Goal: Complete application form

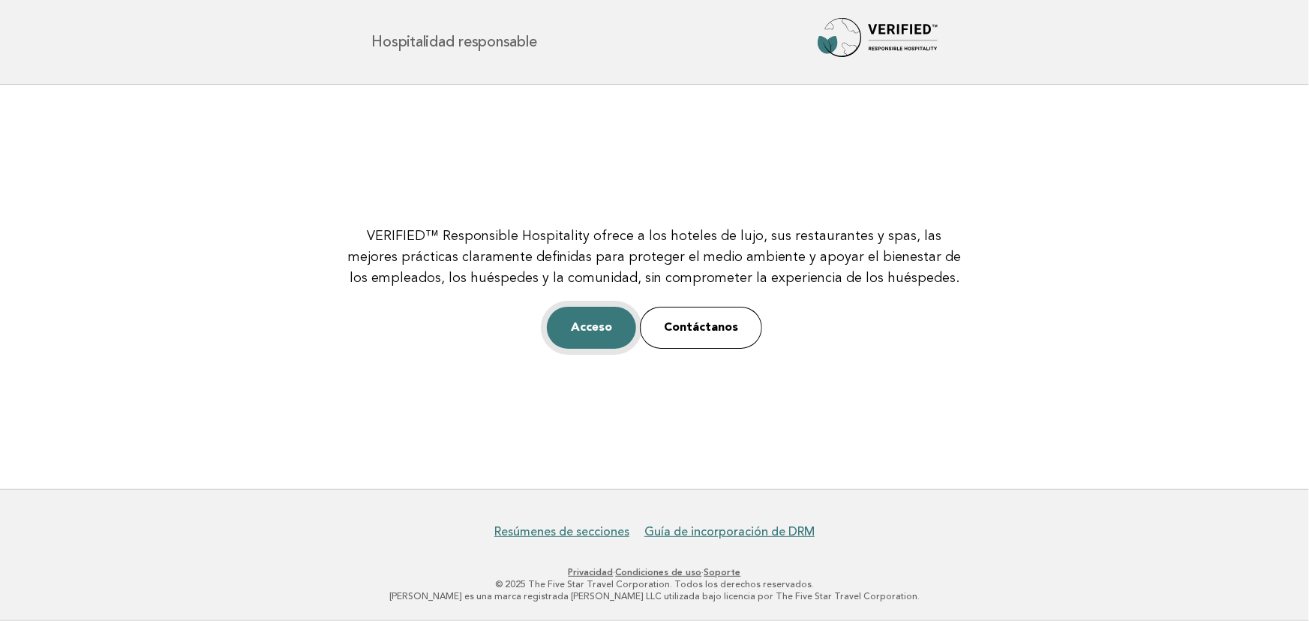
click at [608, 335] on font "Acceso" at bounding box center [591, 327] width 41 height 15
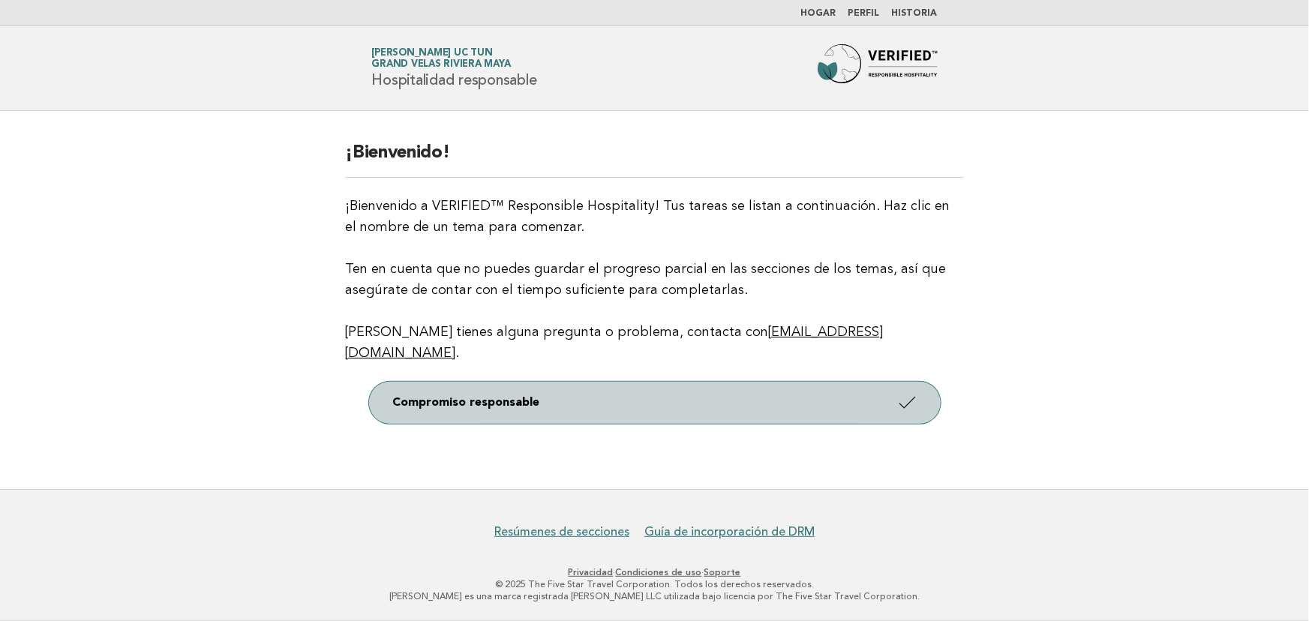
click at [800, 398] on link "Compromiso responsable" at bounding box center [655, 403] width 572 height 42
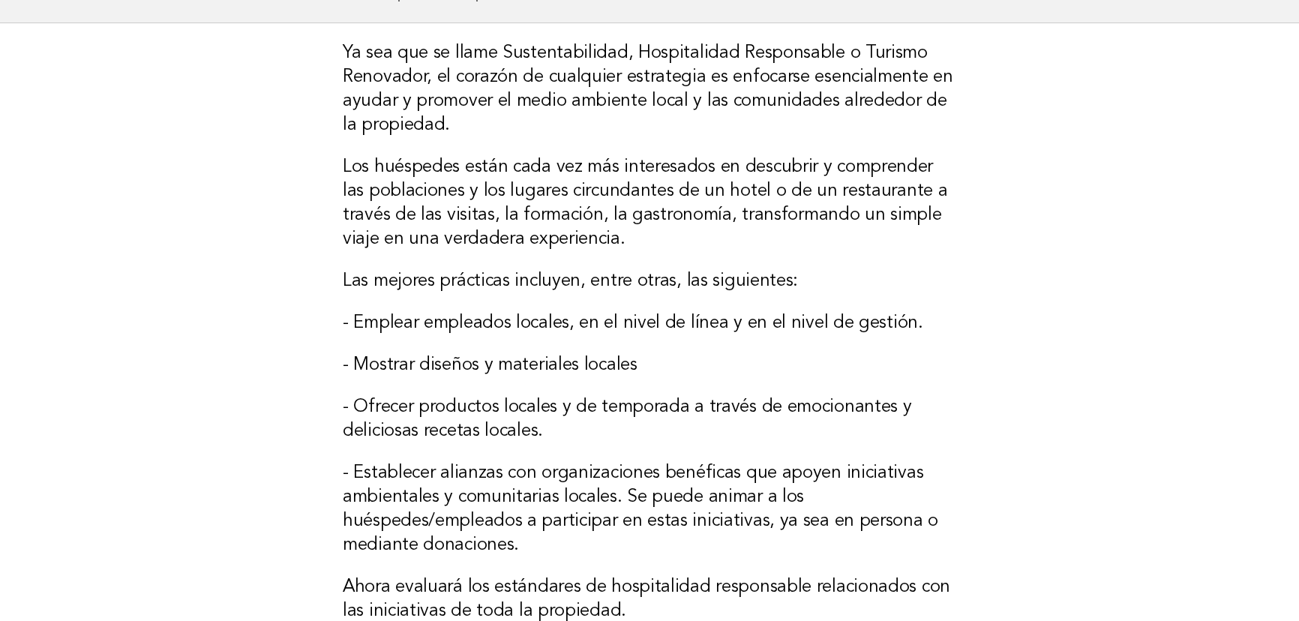
scroll to position [204, 0]
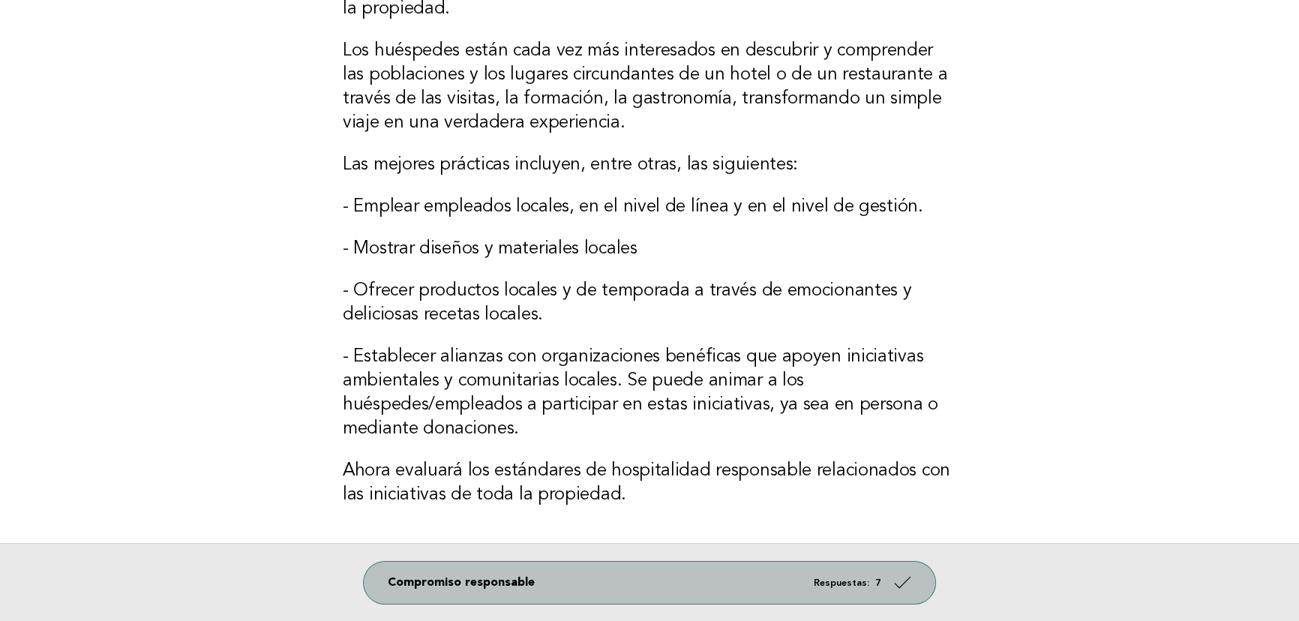
click at [909, 584] on icon at bounding box center [903, 583] width 22 height 22
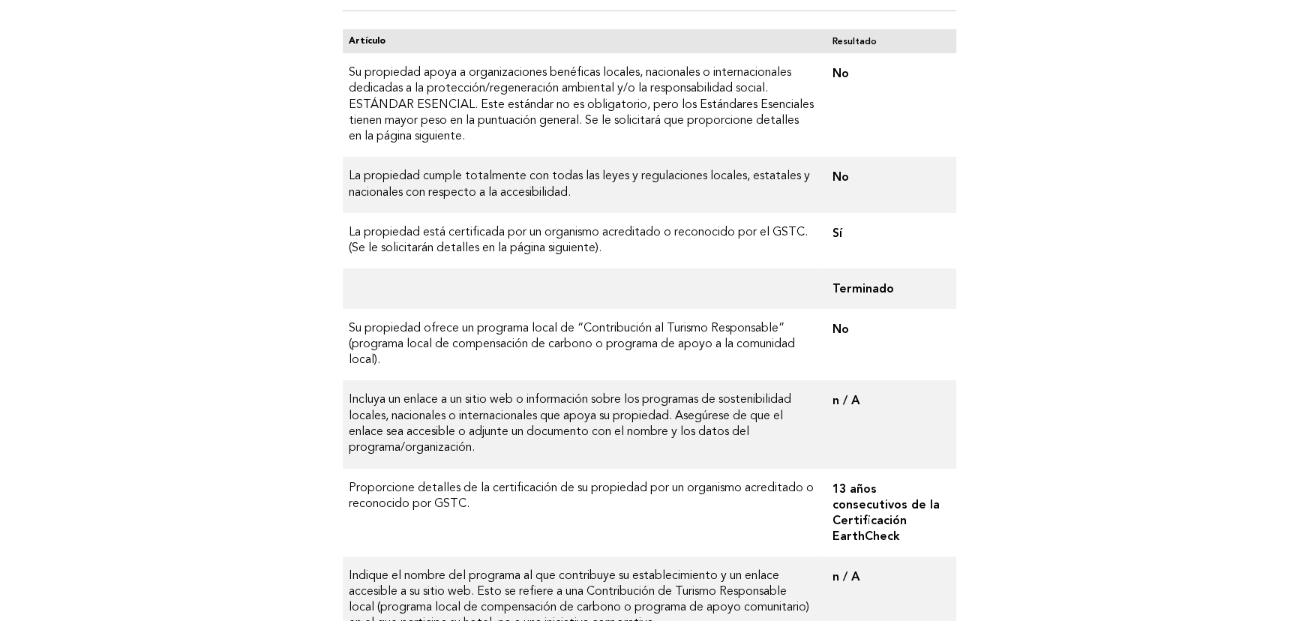
scroll to position [136, 0]
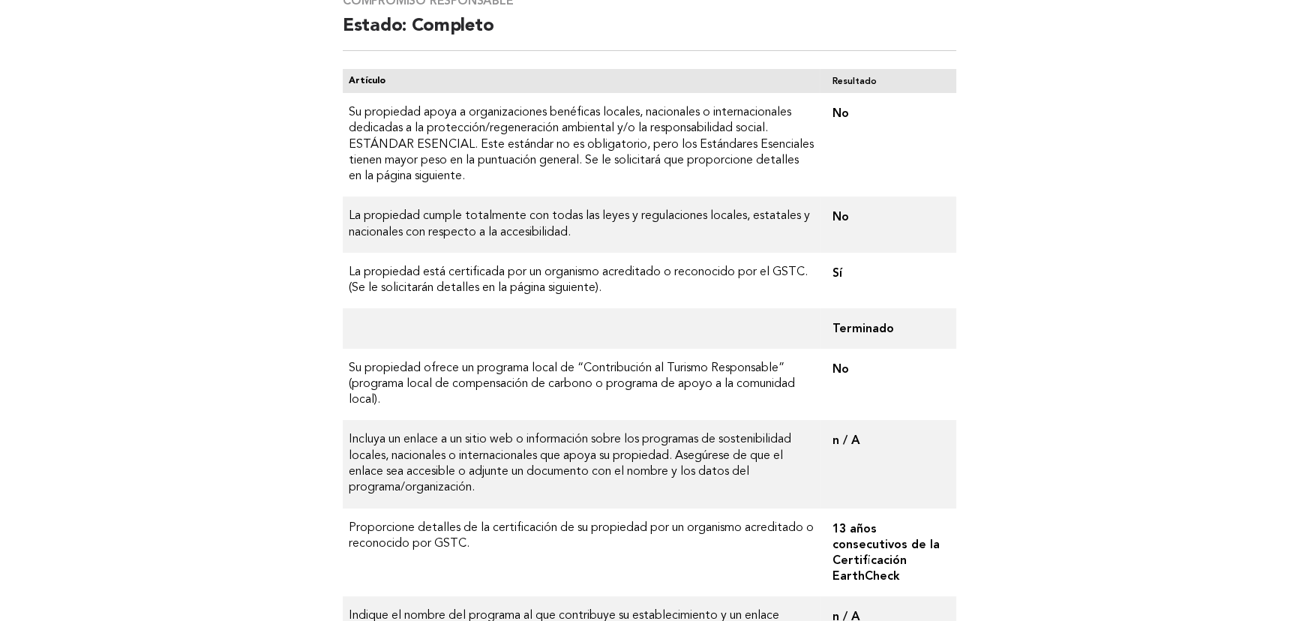
click at [845, 213] on font "No" at bounding box center [840, 216] width 17 height 14
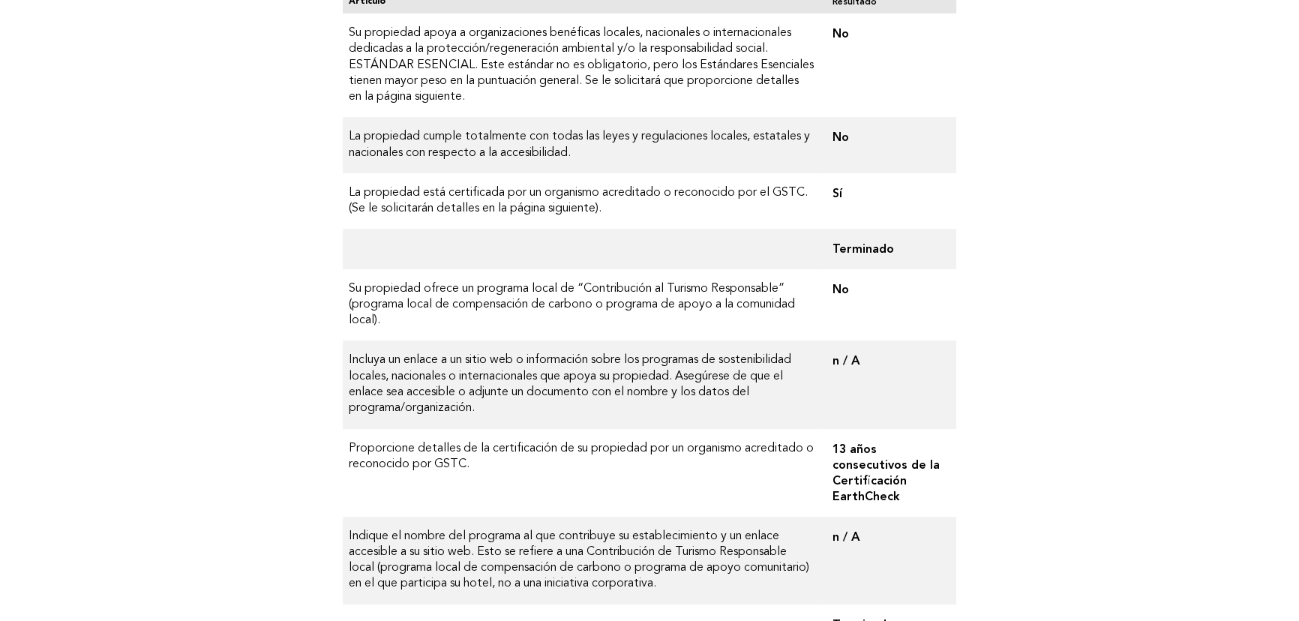
scroll to position [341, 0]
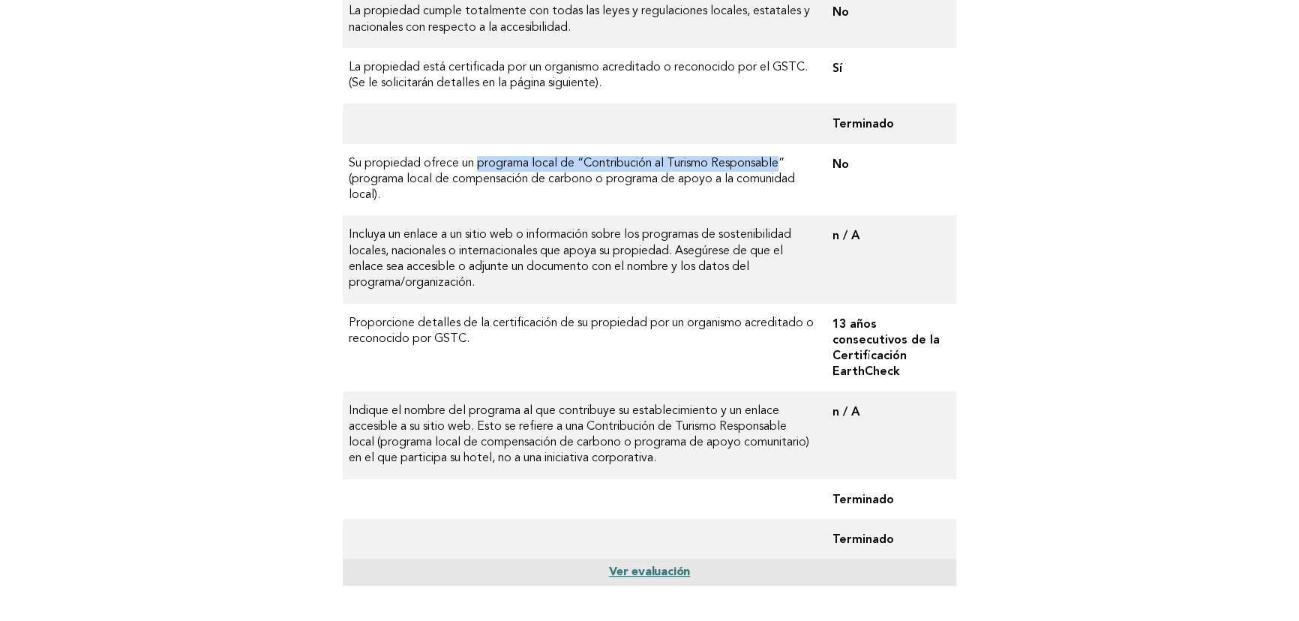
drag, startPoint x: 782, startPoint y: 159, endPoint x: 500, endPoint y: 174, distance: 281.7
click at [474, 158] on font "Su propiedad ofrece un programa local de “Contribución al Turismo Responsable” …" at bounding box center [572, 180] width 446 height 44
copy font "programa local de “Contribución al Turismo Responsable"
click at [570, 271] on font "Incluya un enlace a un sitio web o información sobre los programas de sostenibi…" at bounding box center [570, 259] width 443 height 60
click at [483, 183] on font "Su propiedad ofrece un programa local de “Contribución al Turismo Responsable” …" at bounding box center [572, 180] width 446 height 44
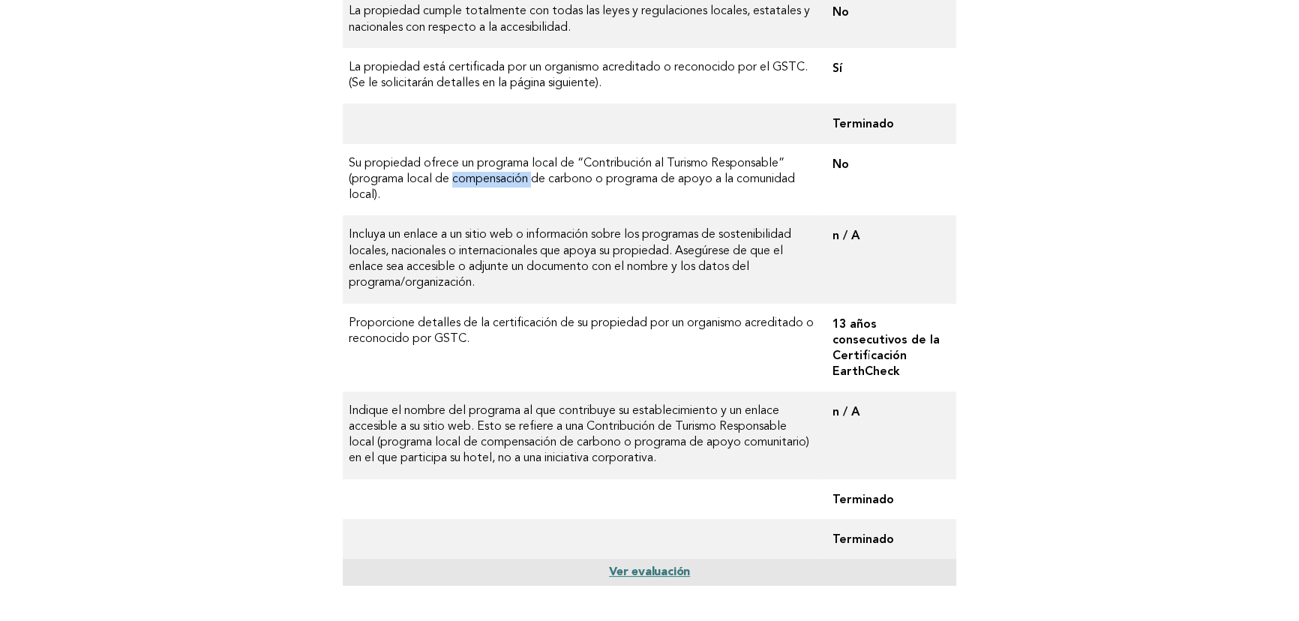
click at [483, 183] on font "Su propiedad ofrece un programa local de “Contribución al Turismo Responsable” …" at bounding box center [572, 180] width 446 height 44
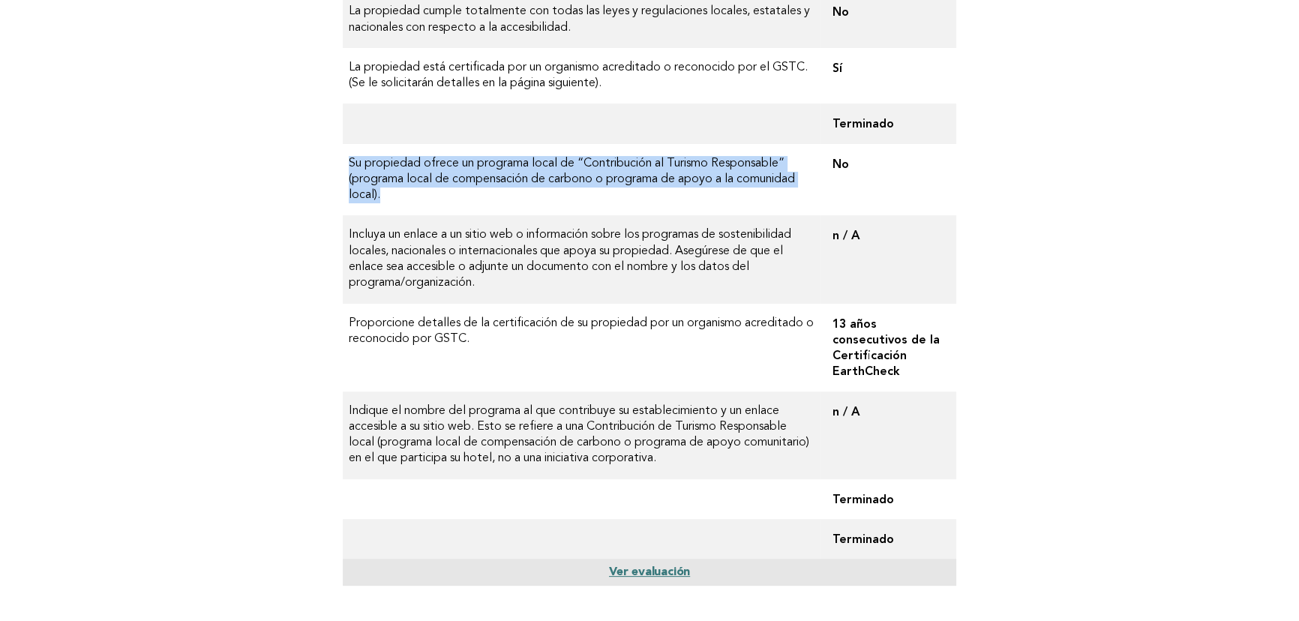
click at [483, 183] on font "Su propiedad ofrece un programa local de “Contribución al Turismo Responsable” …" at bounding box center [572, 180] width 446 height 44
click at [498, 195] on td "Su propiedad ofrece un programa local de “Contribución al Turismo Responsable” …" at bounding box center [581, 180] width 477 height 72
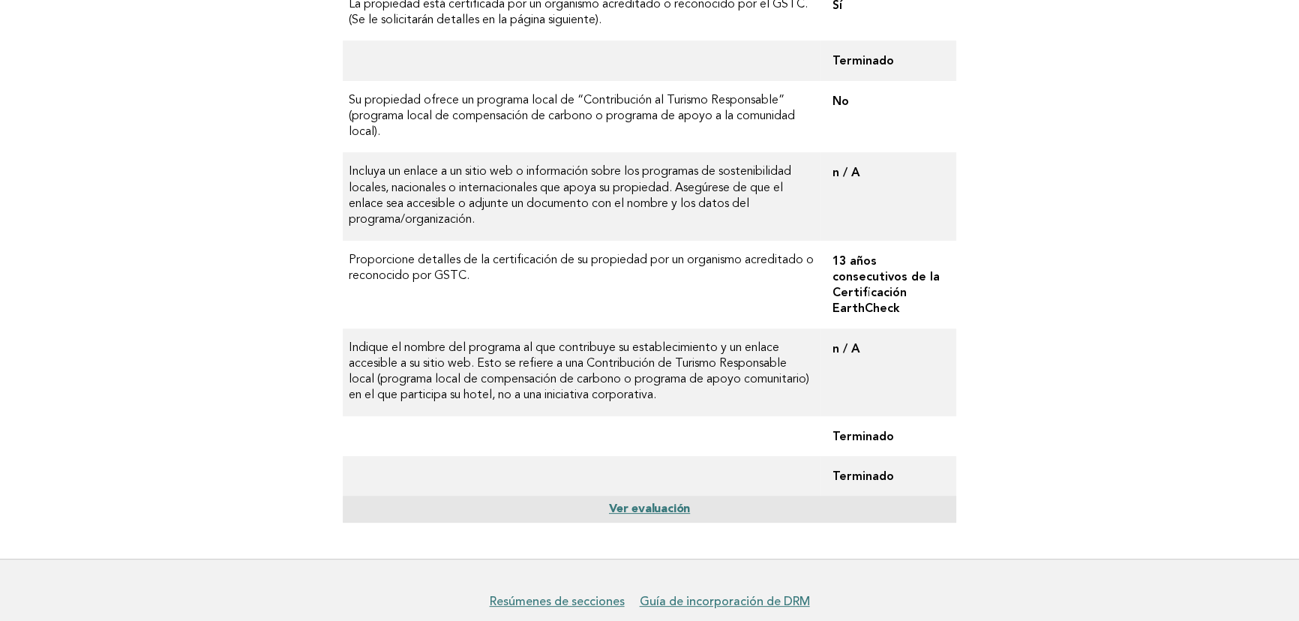
scroll to position [473, 0]
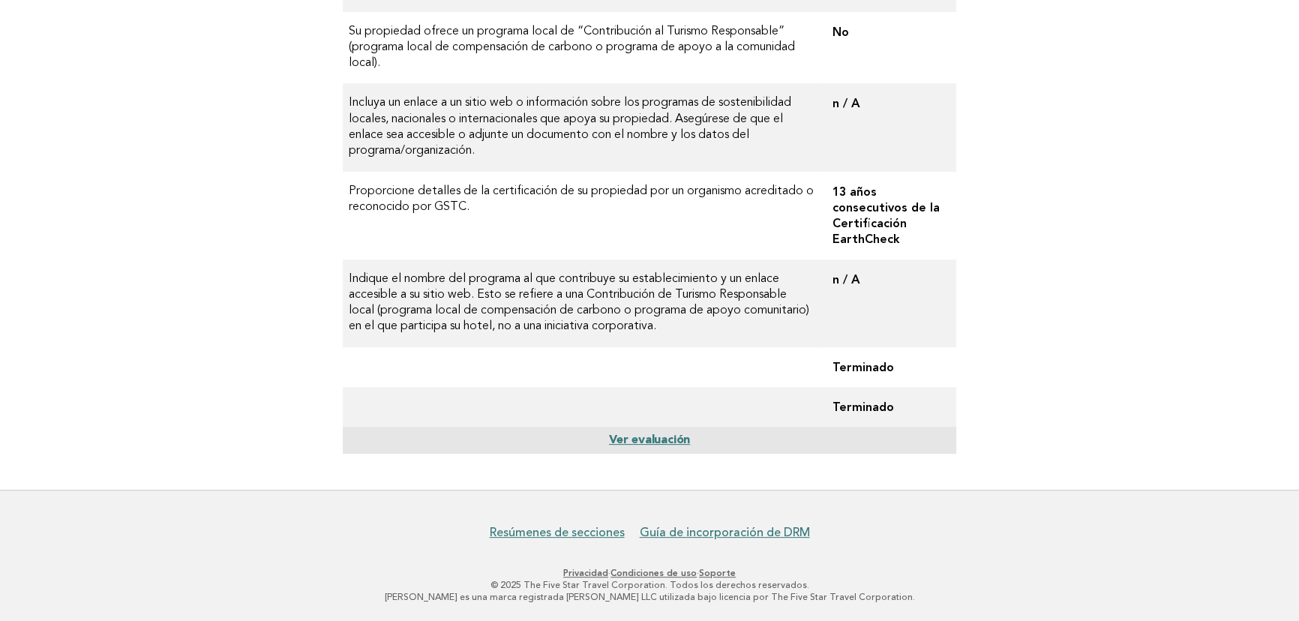
click at [667, 439] on font "Ver evaluación" at bounding box center [649, 440] width 81 height 12
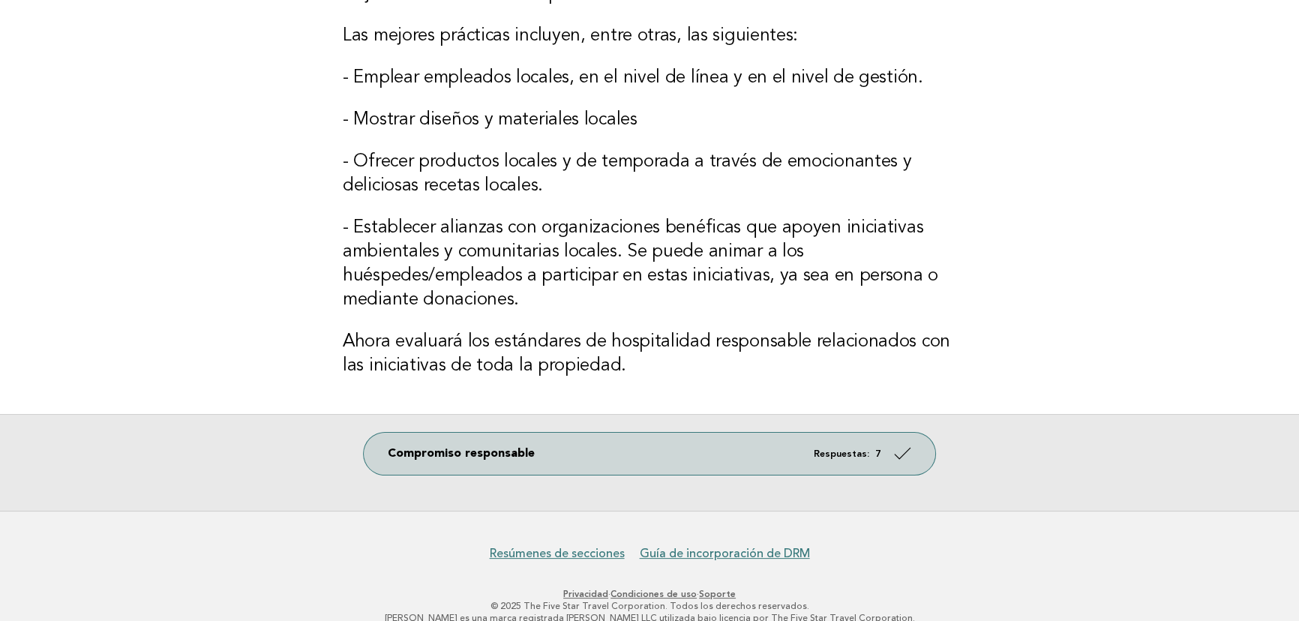
scroll to position [353, 0]
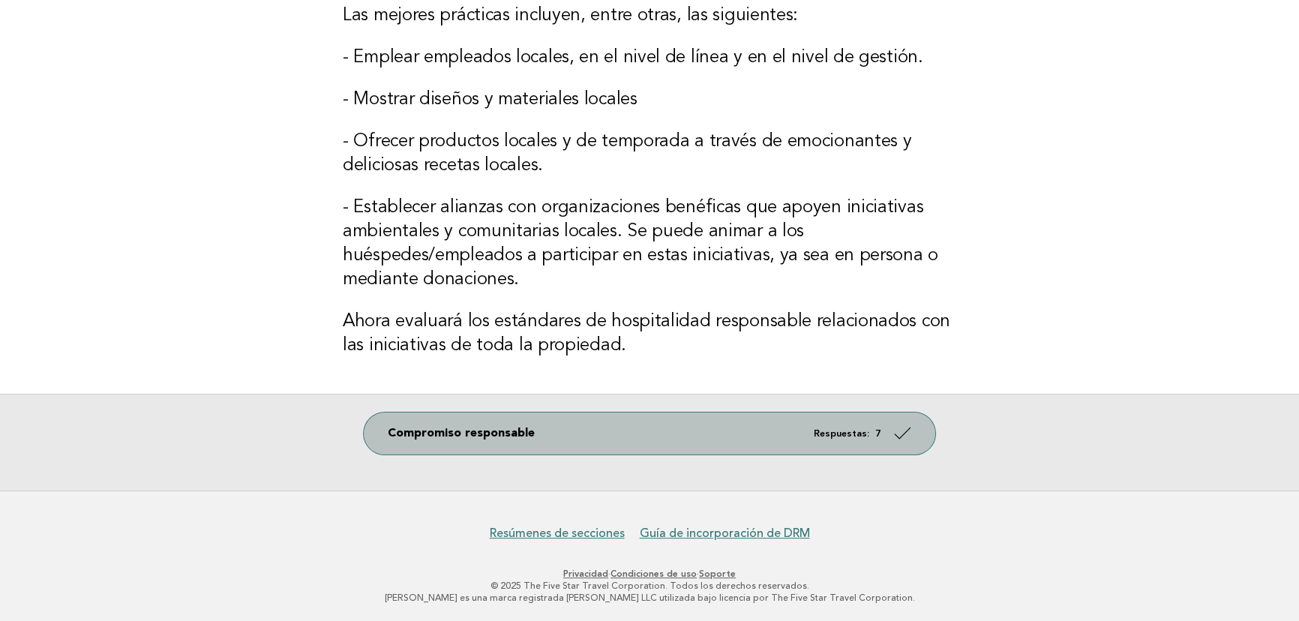
click at [889, 431] on link "Compromiso responsable Respuestas: 7" at bounding box center [650, 434] width 572 height 42
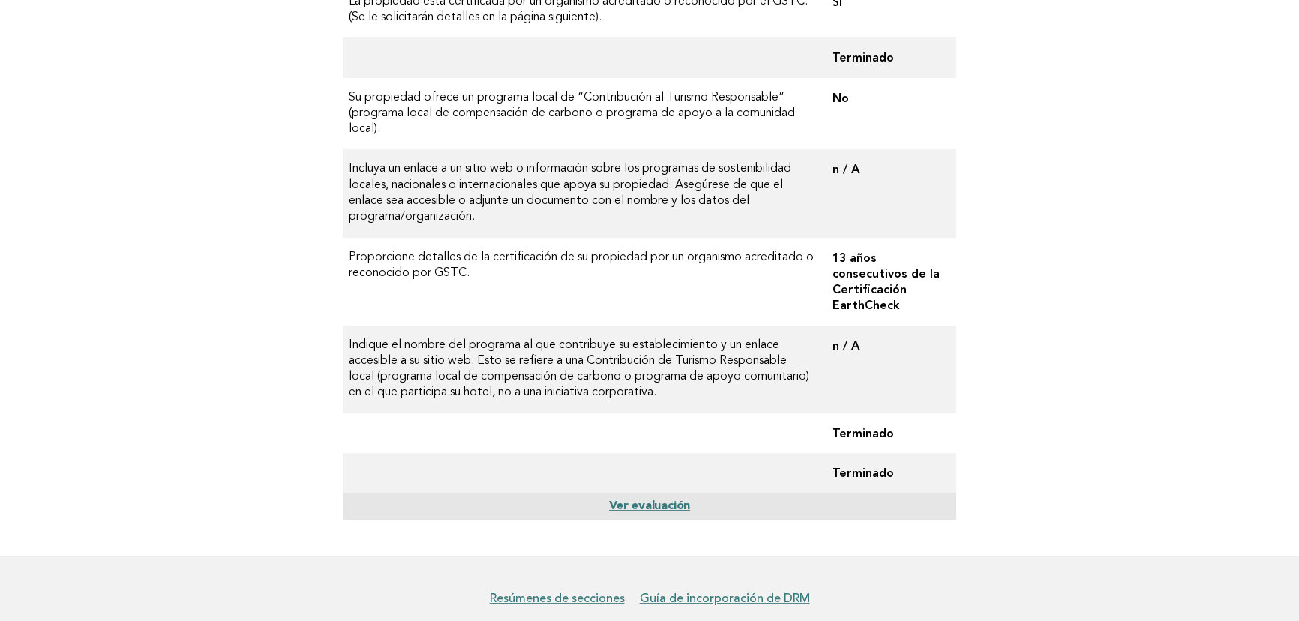
scroll to position [473, 0]
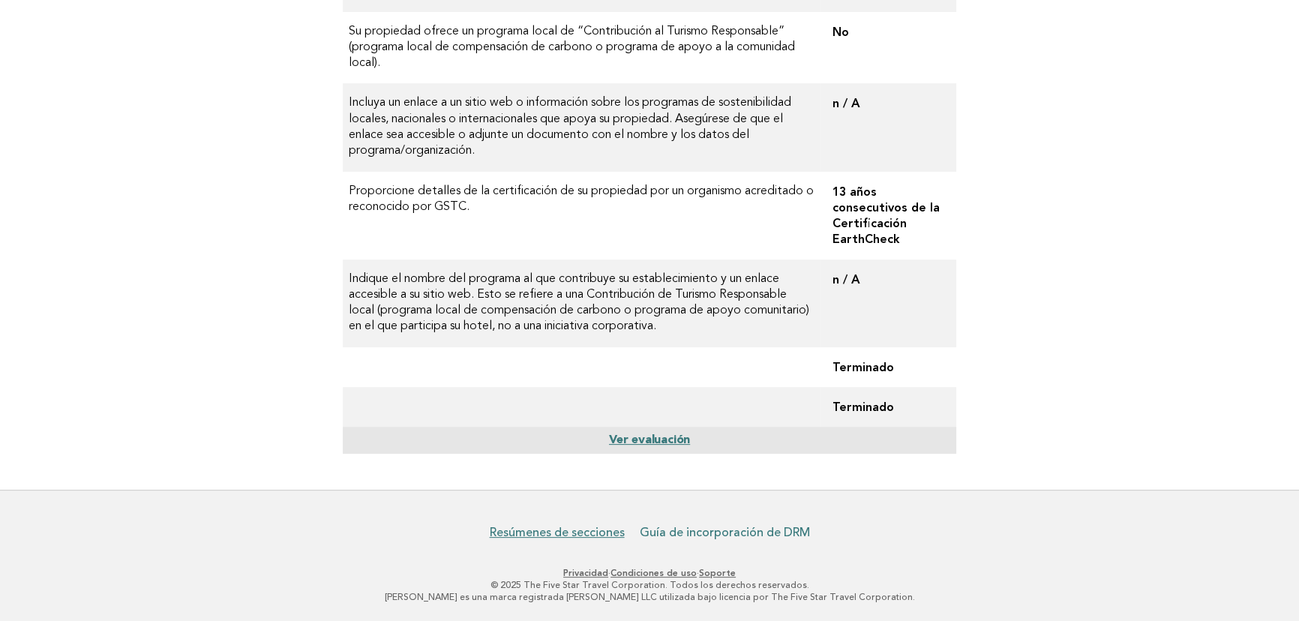
click at [693, 533] on font "Guía de incorporación de DRM" at bounding box center [725, 532] width 170 height 15
